Goal: Task Accomplishment & Management: Use online tool/utility

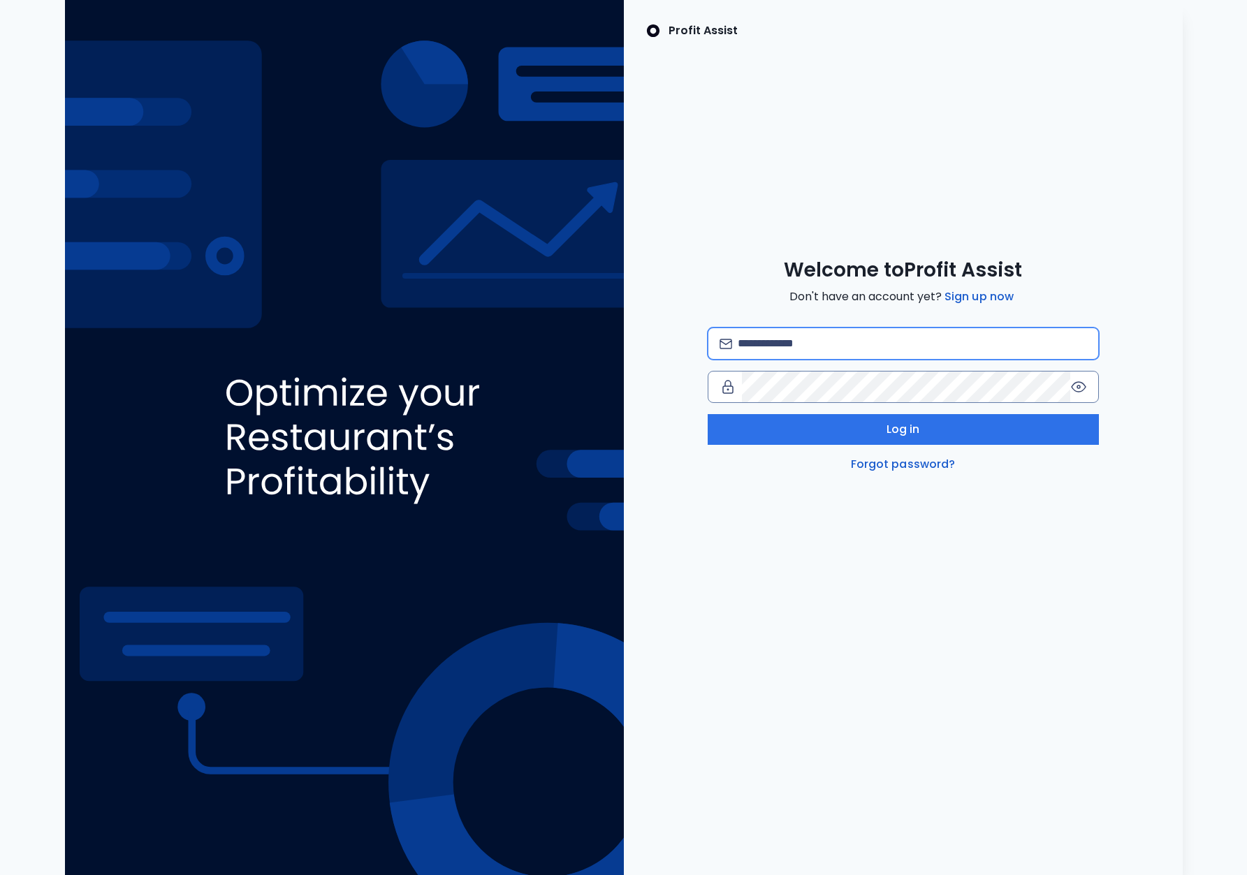
click at [761, 333] on input "email" at bounding box center [912, 343] width 349 height 31
type input "**********"
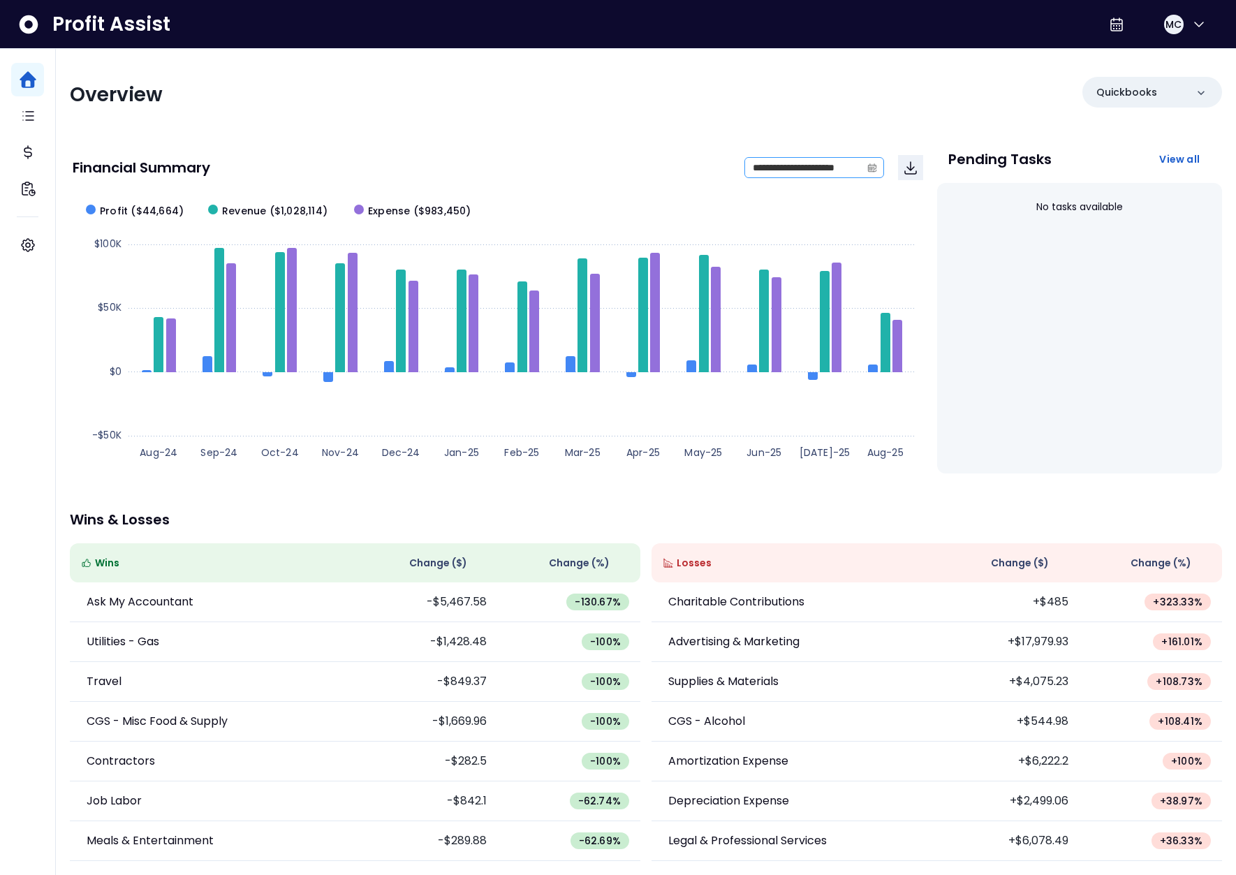
click at [863, 170] on span at bounding box center [872, 168] width 22 height 20
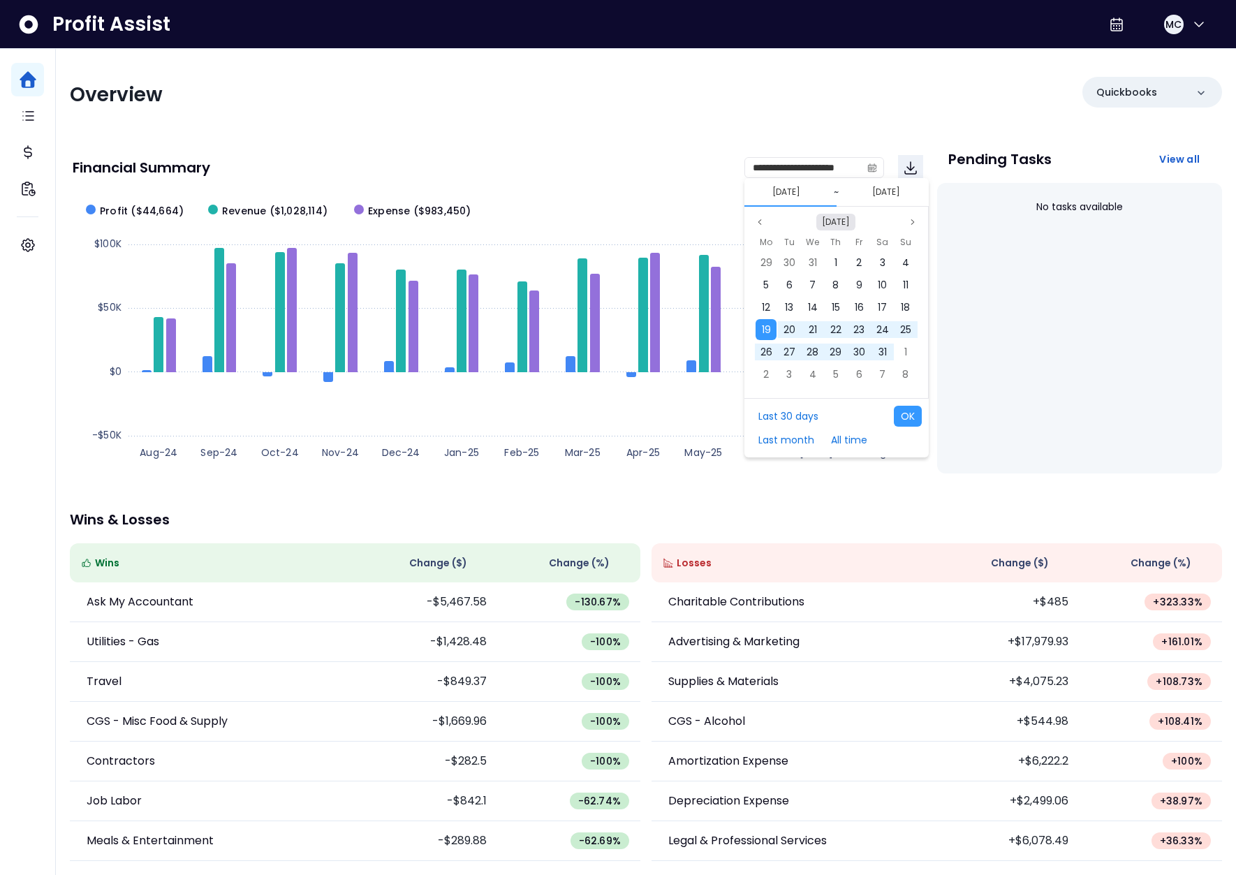
click at [836, 222] on button "[DATE]" at bounding box center [835, 222] width 39 height 17
click at [793, 261] on span "Jan" at bounding box center [796, 252] width 24 height 21
click at [768, 261] on span "1" at bounding box center [766, 263] width 3 height 14
click at [761, 223] on icon "page previous" at bounding box center [760, 222] width 8 height 8
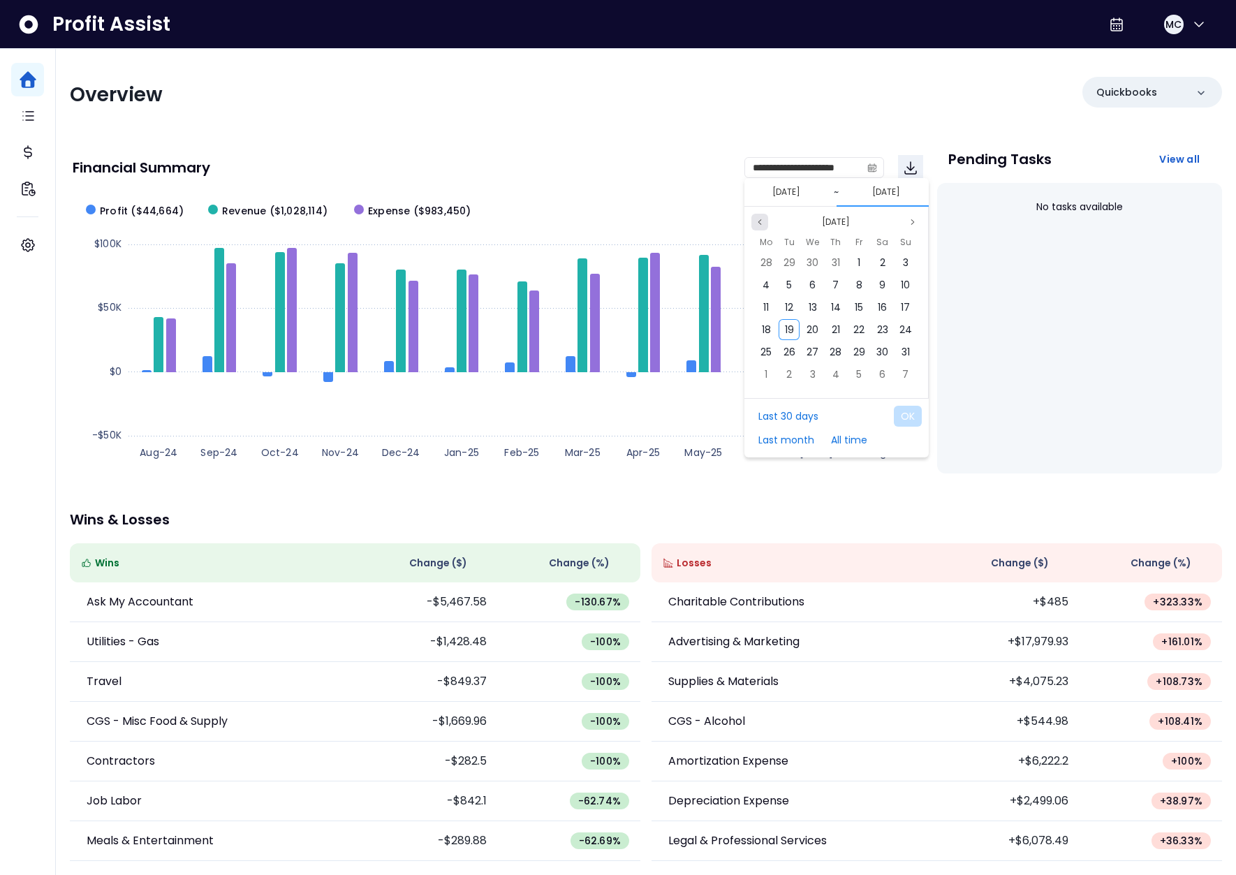
click at [761, 223] on icon "page previous" at bounding box center [760, 222] width 8 height 8
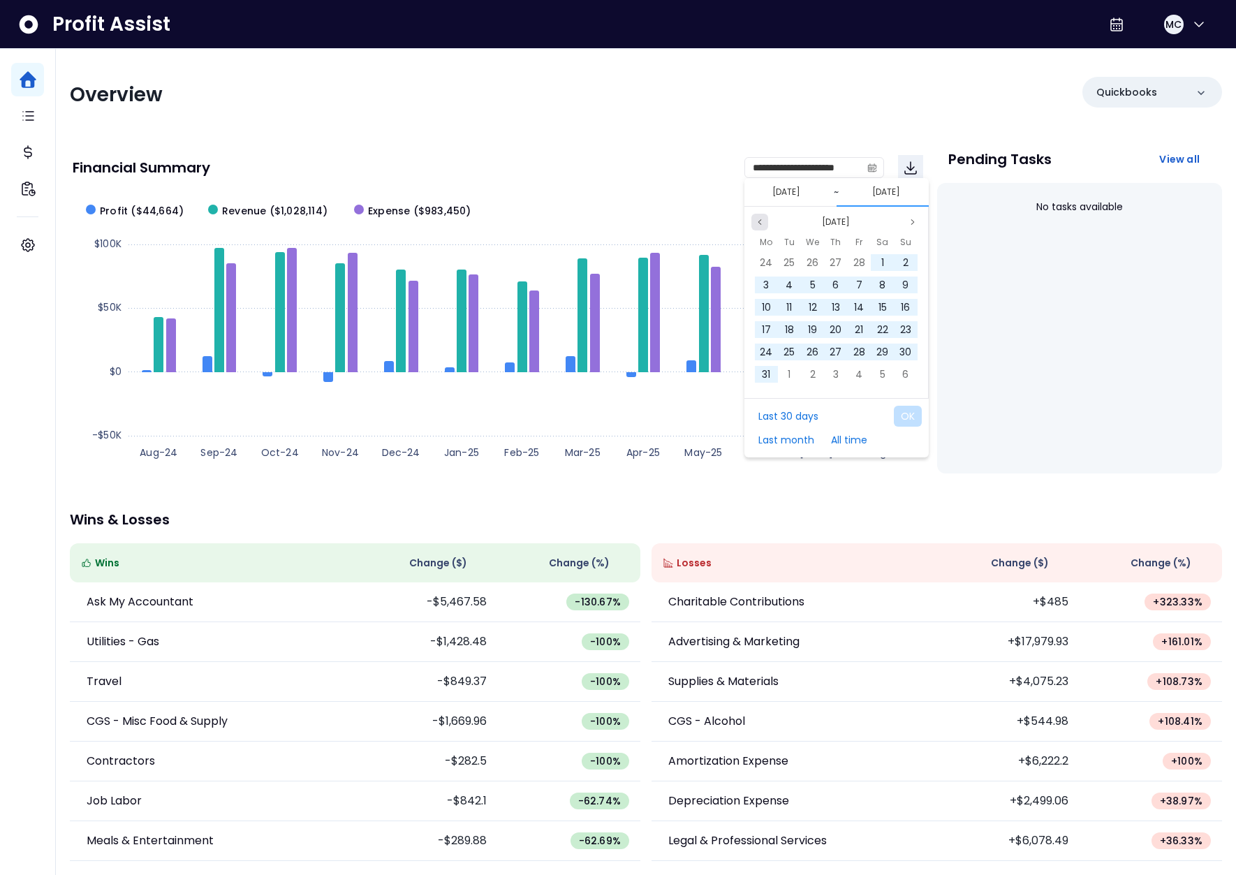
click at [761, 223] on icon "page previous" at bounding box center [760, 222] width 8 height 8
click at [786, 260] on span "31" at bounding box center [789, 263] width 8 height 14
click at [912, 414] on button "OK" at bounding box center [908, 416] width 28 height 21
type input "**********"
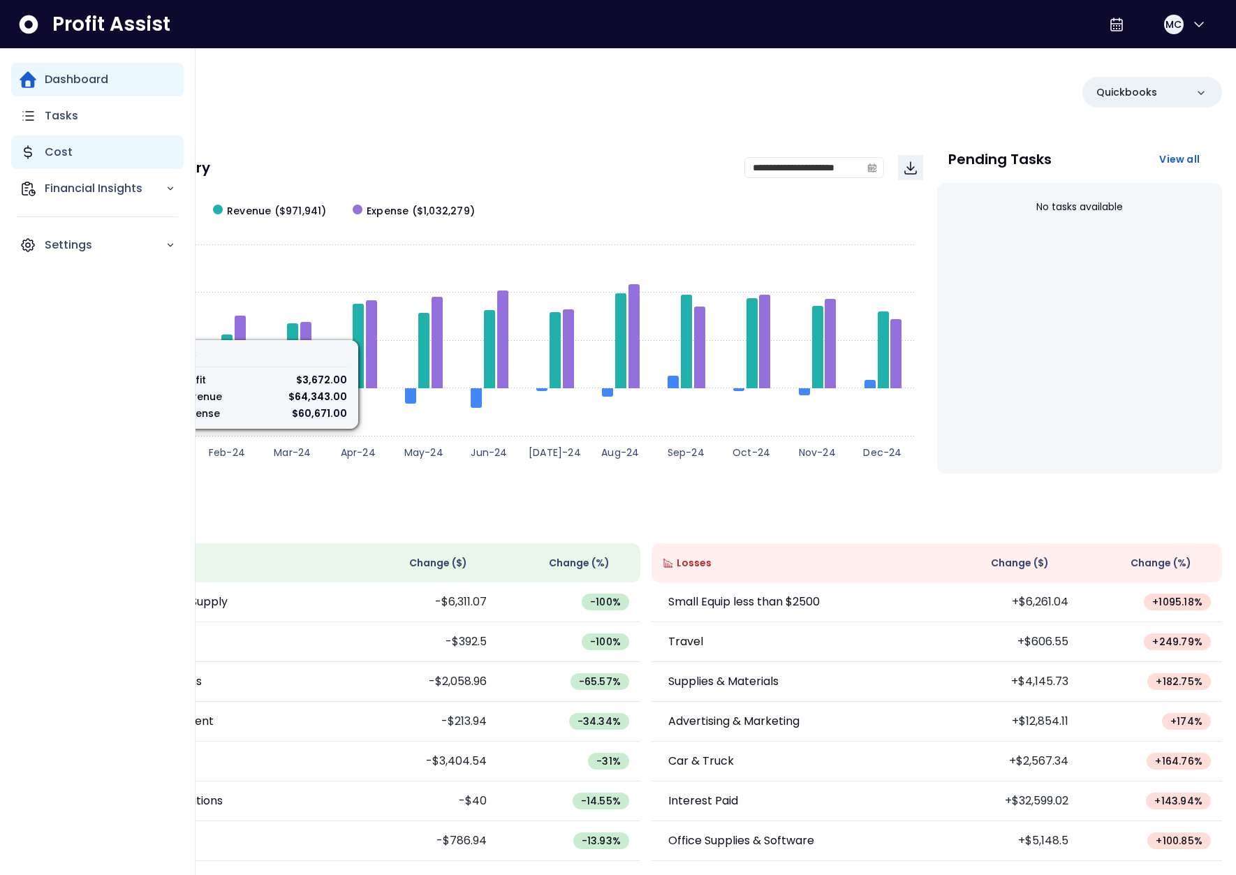
click at [36, 154] on icon "Main navigation" at bounding box center [28, 152] width 17 height 17
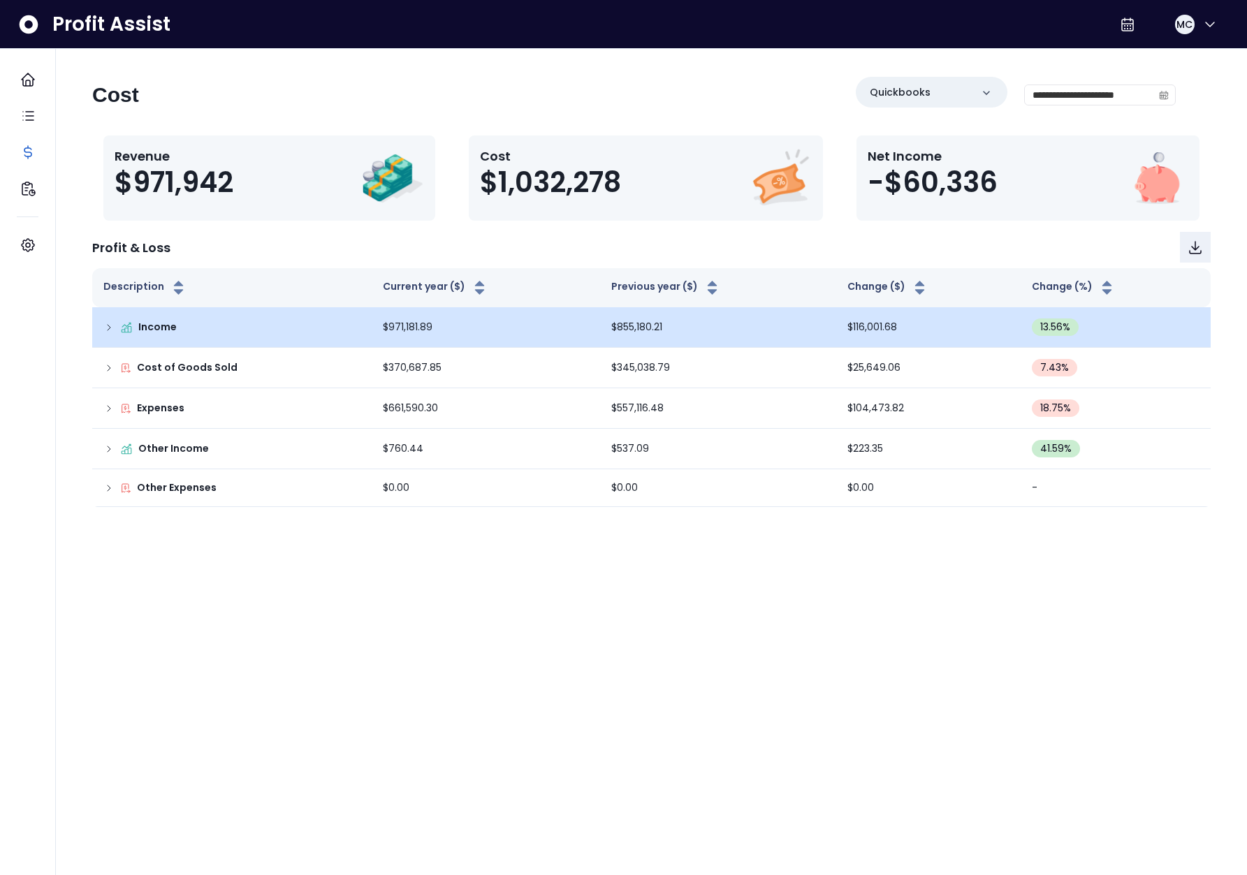
click at [110, 328] on icon at bounding box center [108, 327] width 11 height 11
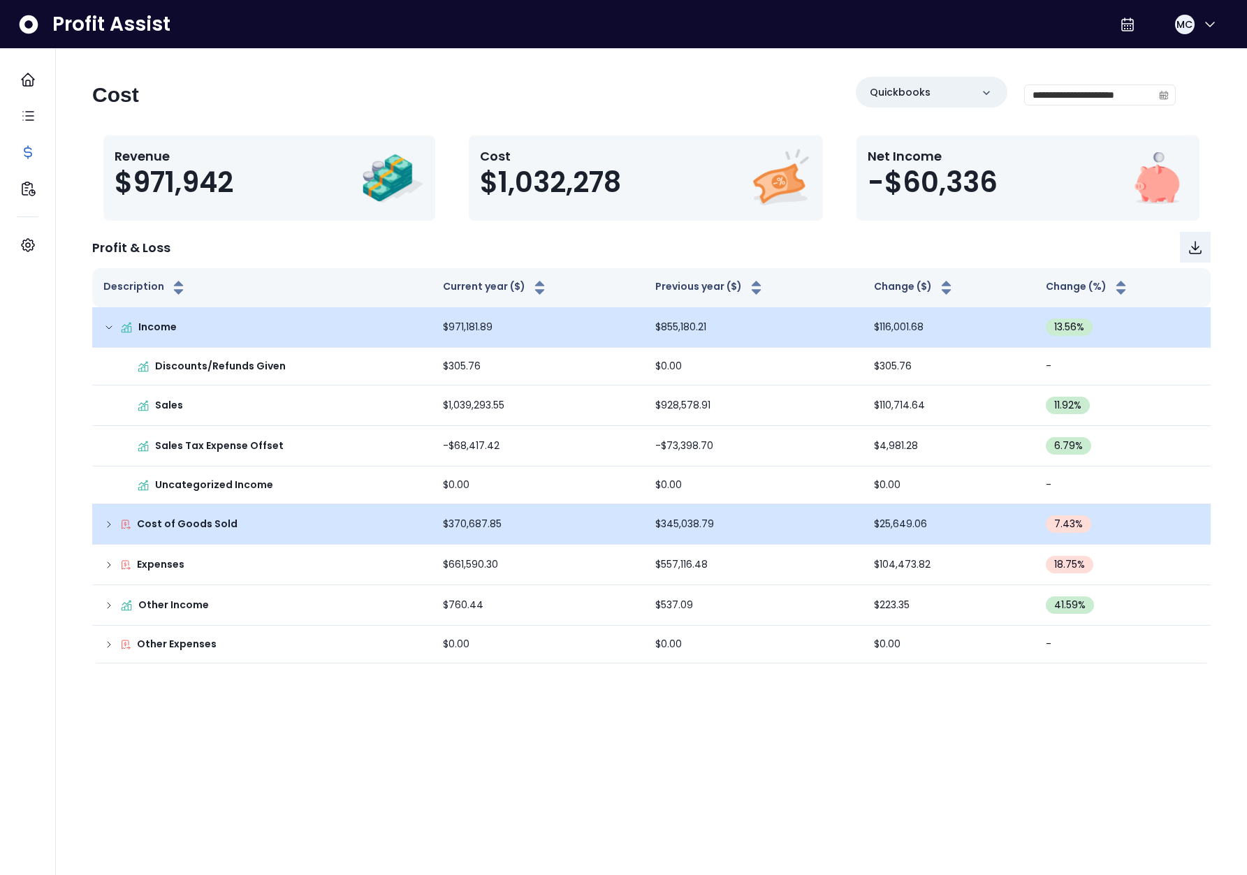
click at [103, 525] on icon at bounding box center [108, 524] width 11 height 11
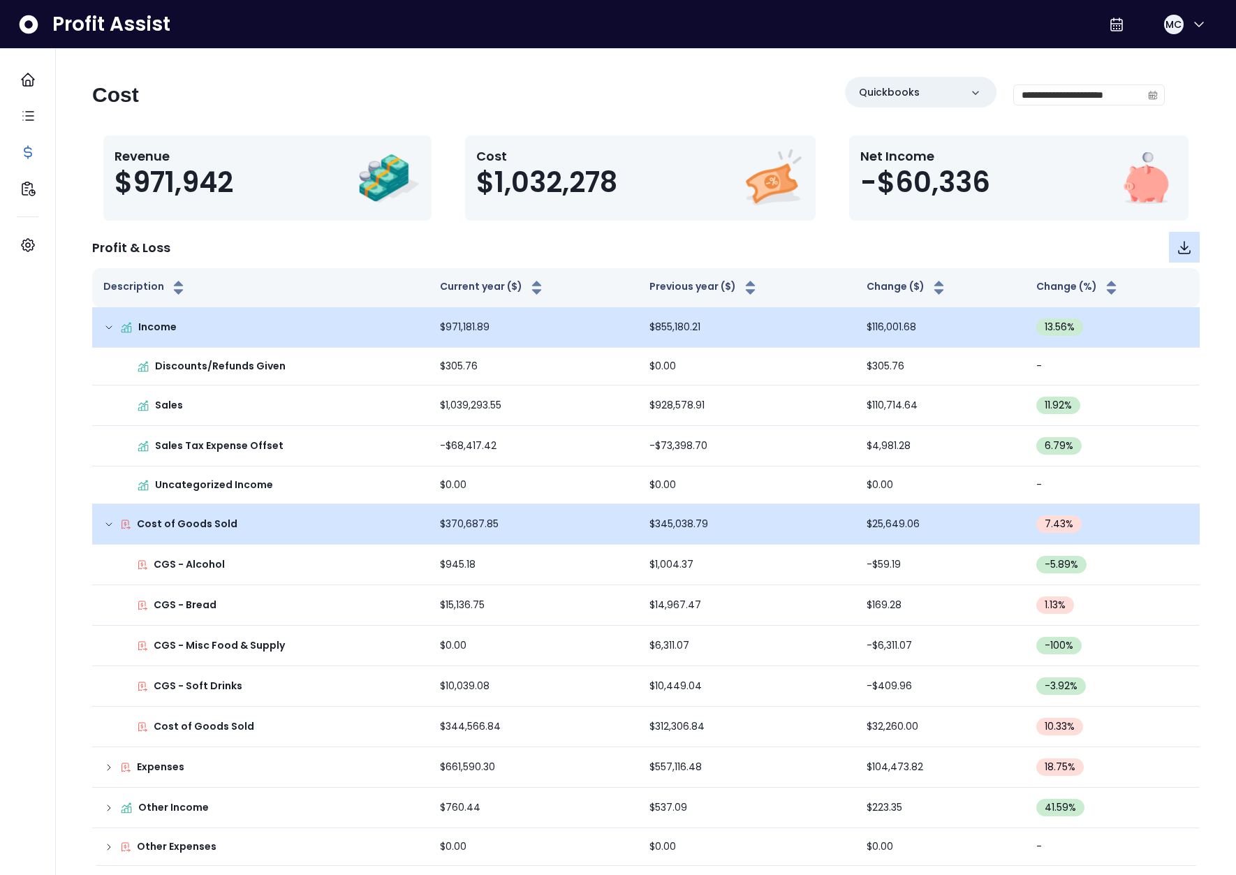
click at [1189, 243] on icon "Download" at bounding box center [1184, 247] width 17 height 17
